Goal: Information Seeking & Learning: Find specific page/section

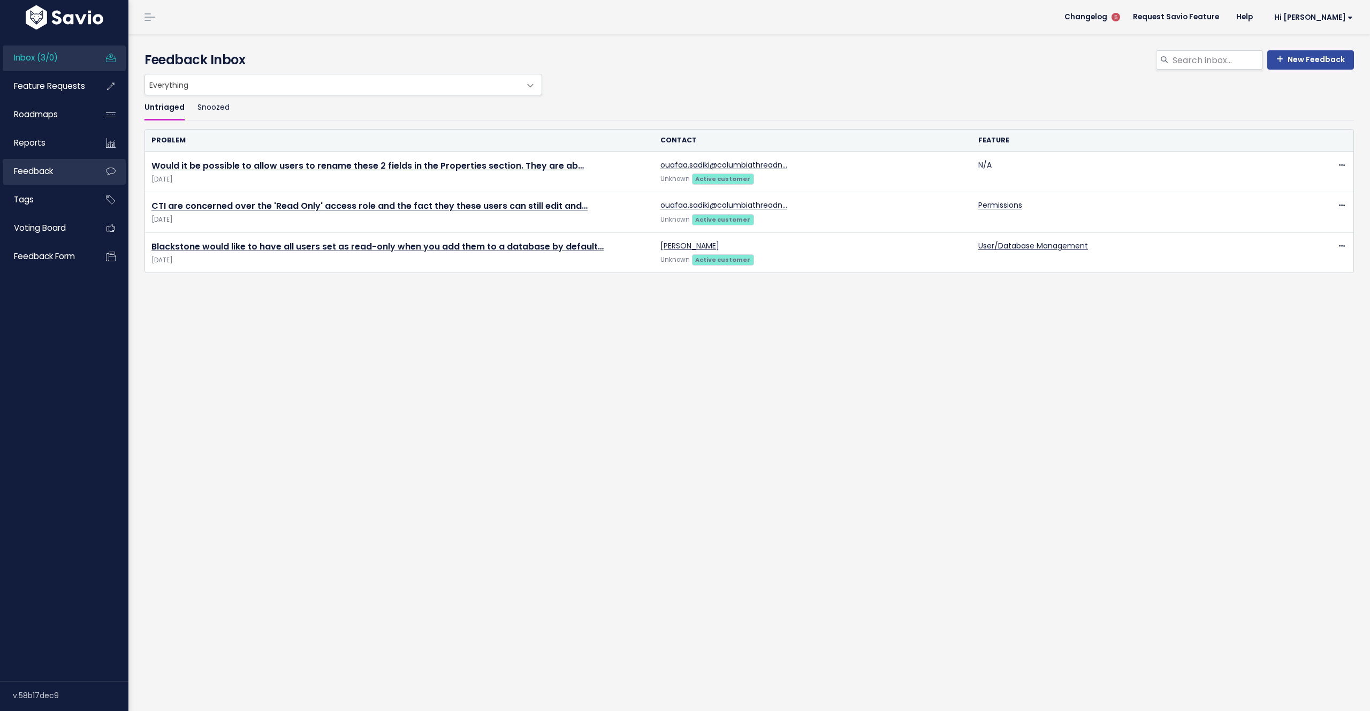
click at [51, 162] on link "Feedback" at bounding box center [46, 171] width 86 height 25
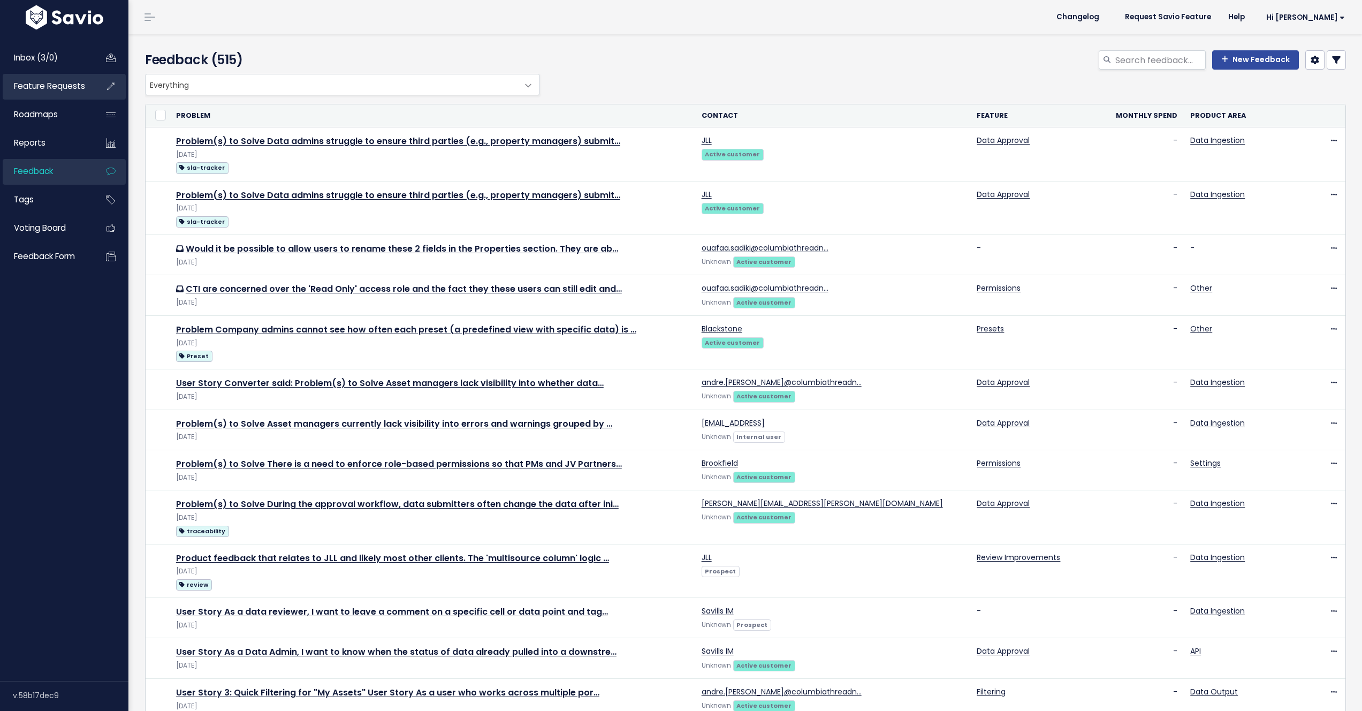
click at [54, 79] on link "Feature Requests" at bounding box center [46, 86] width 86 height 25
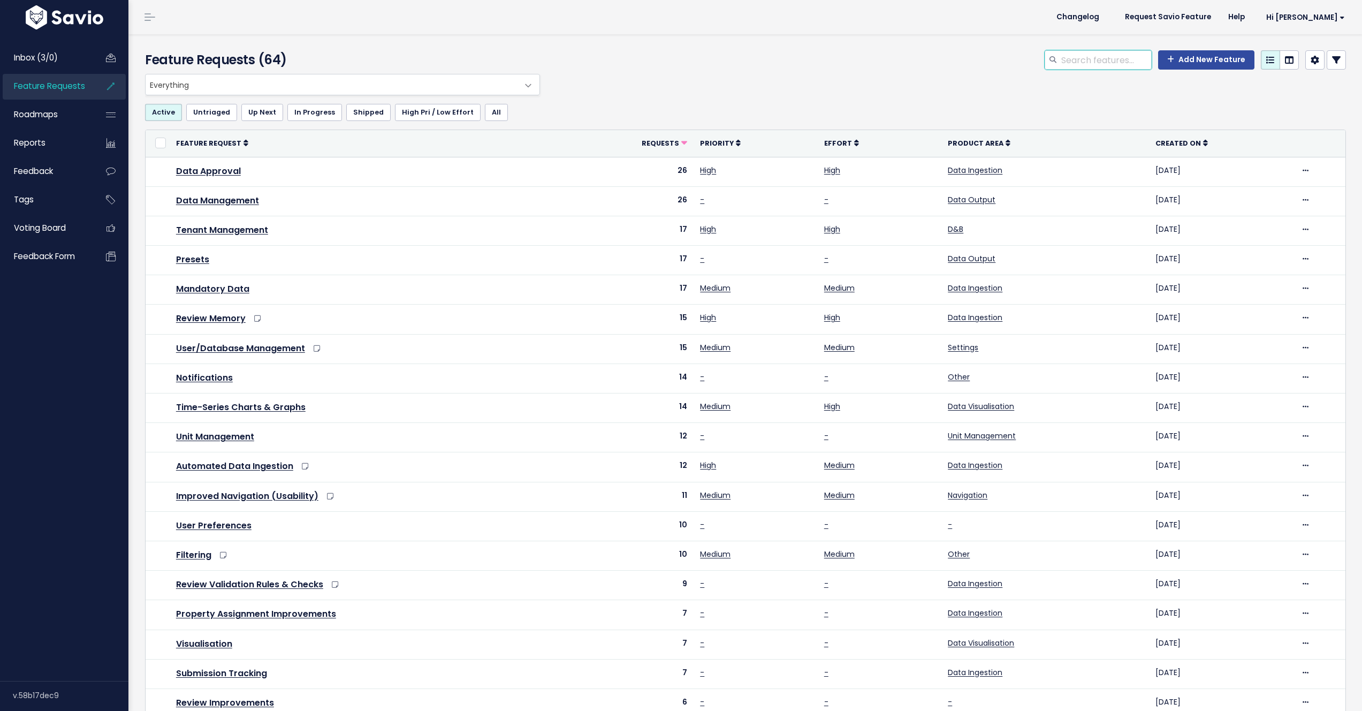
click at [1071, 65] on input "search" at bounding box center [1106, 59] width 92 height 19
type input "permissions"
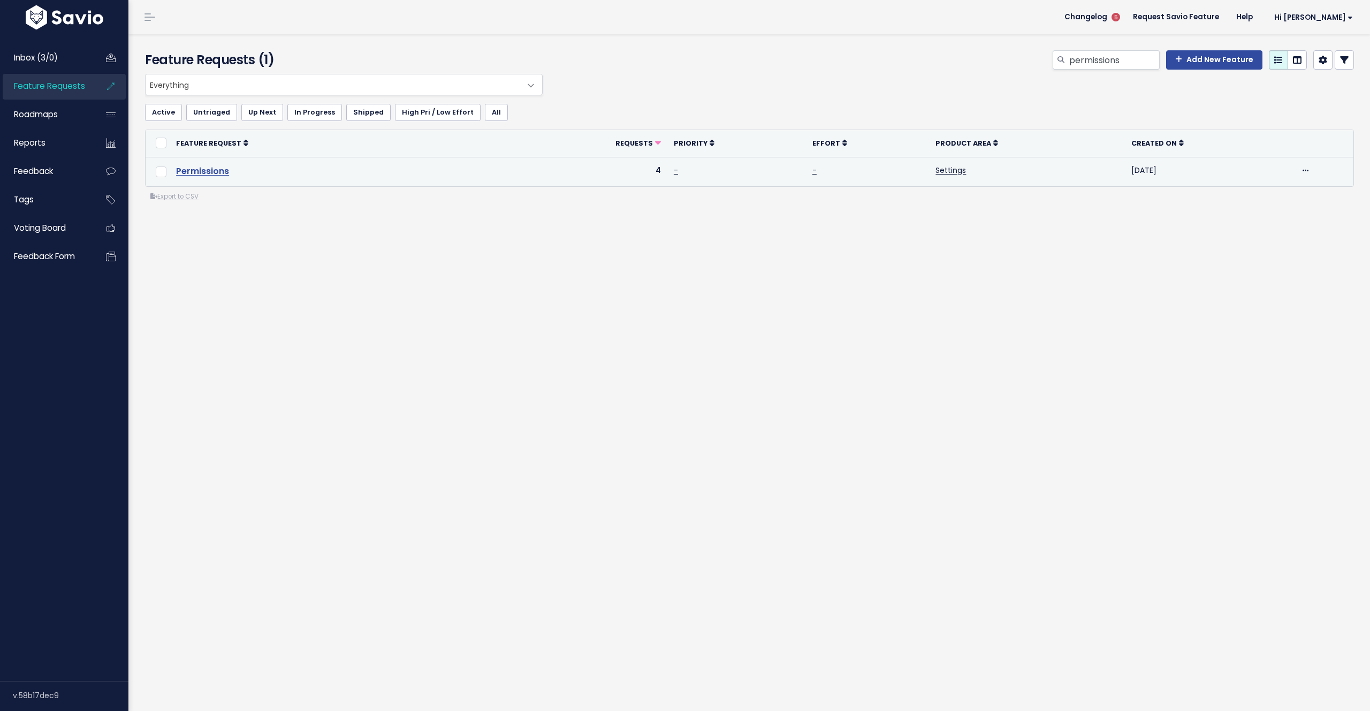
click at [192, 173] on link "Permissions" at bounding box center [202, 171] width 53 height 12
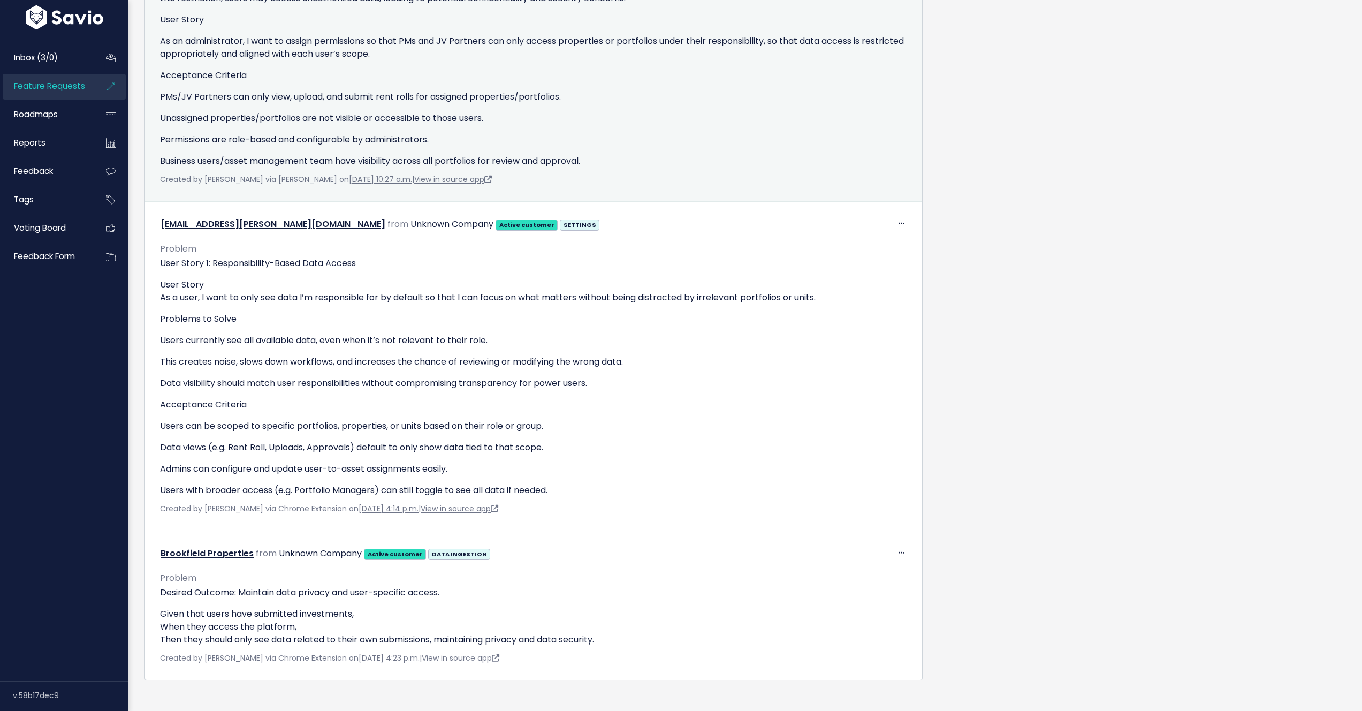
scroll to position [816, 0]
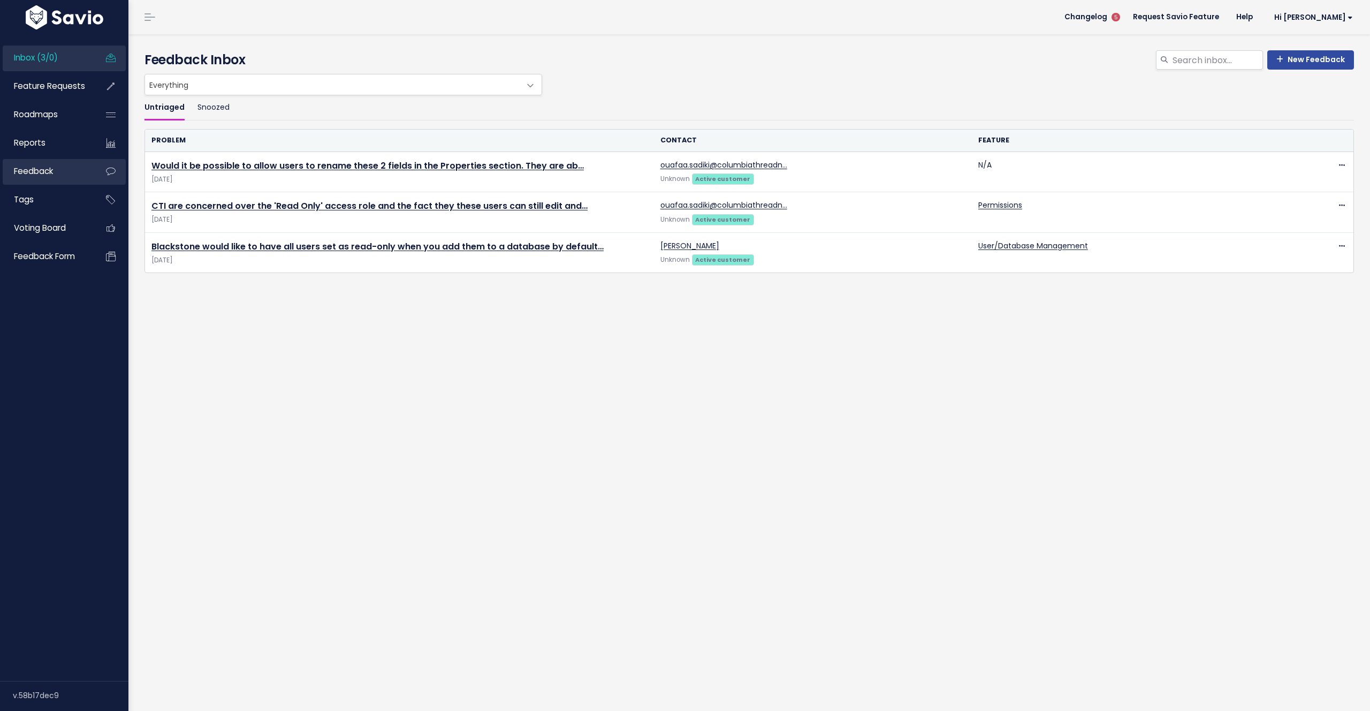
click at [60, 180] on link "Feedback" at bounding box center [46, 171] width 86 height 25
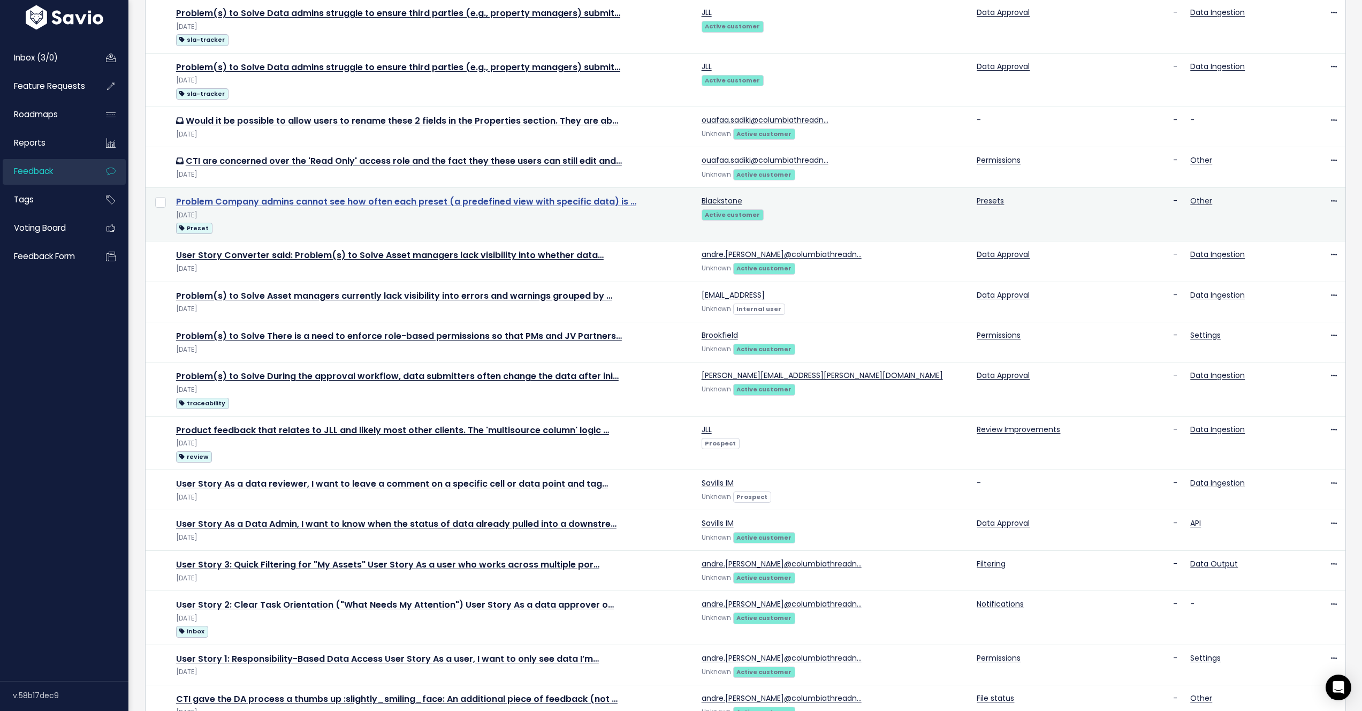
scroll to position [133, 0]
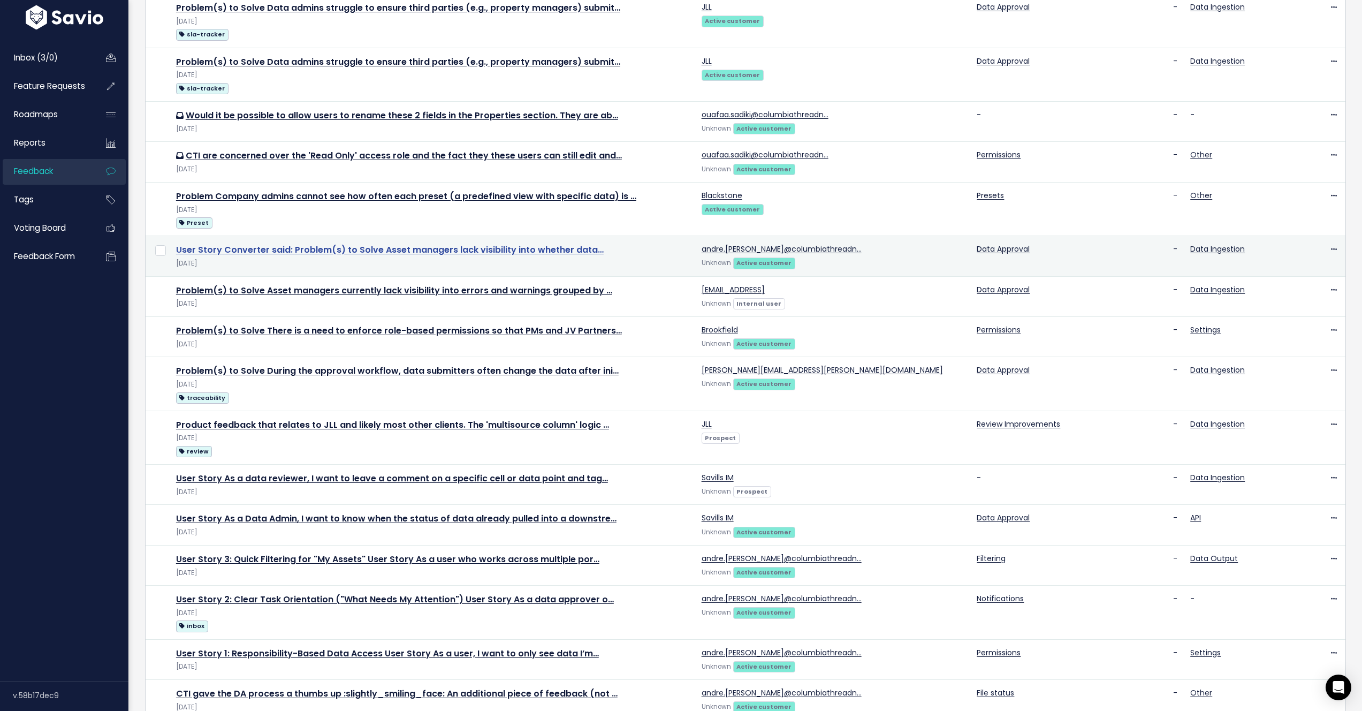
click at [489, 250] on link "User Story Converter said: Problem(s) to Solve Asset managers lack visibility i…" at bounding box center [390, 250] width 428 height 12
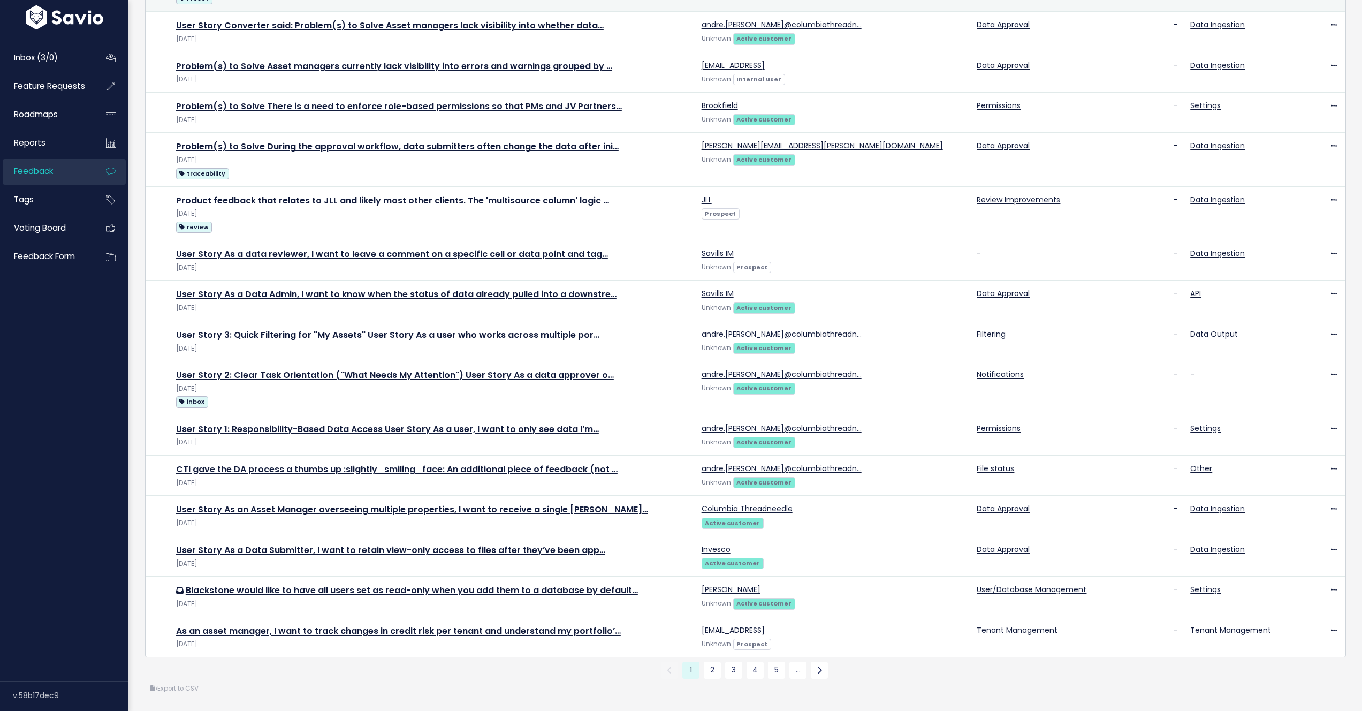
scroll to position [362, 0]
